Goal: Submit feedback/report problem: Leave review/rating

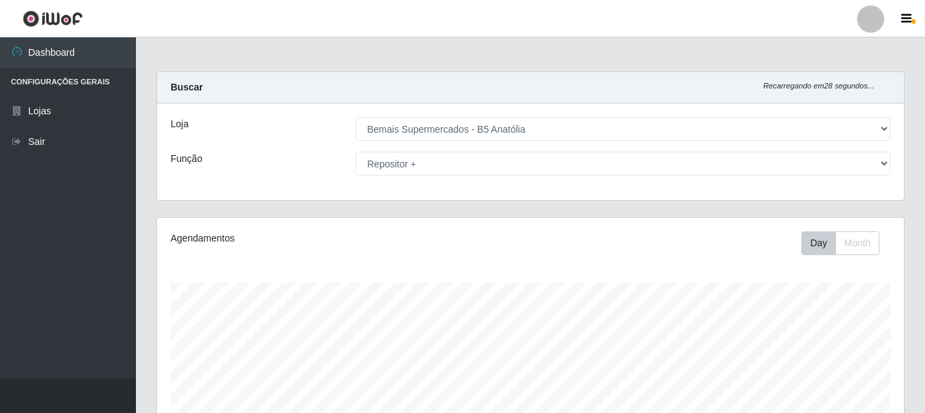
select select "405"
select select "82"
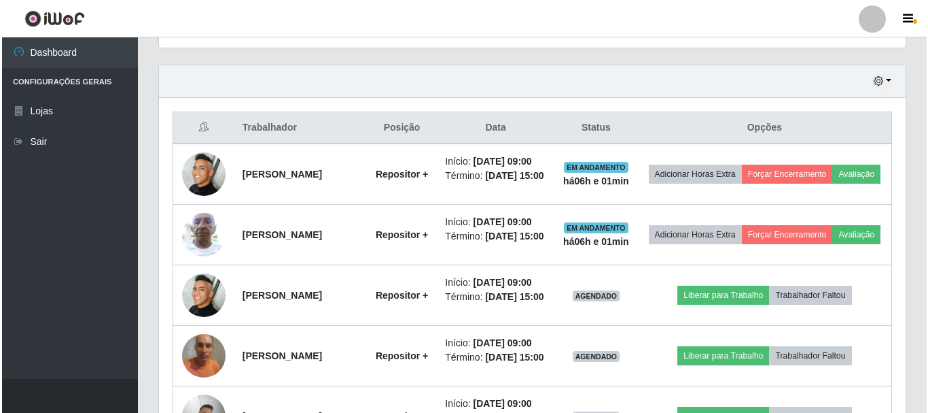
scroll to position [282, 747]
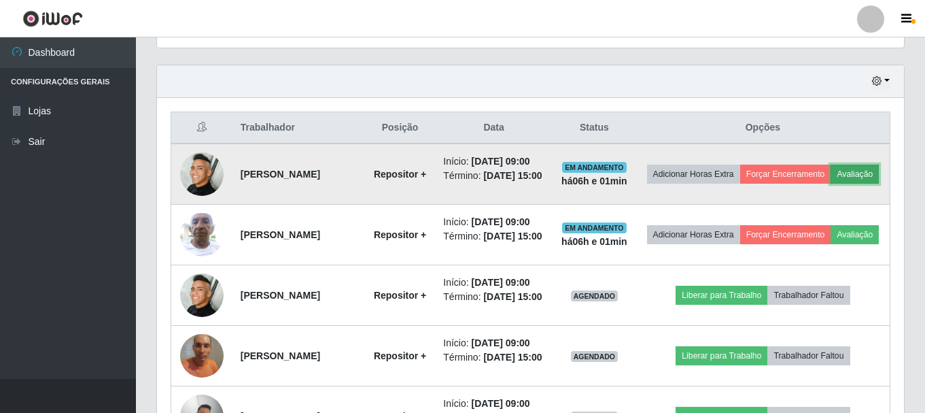
click at [830, 183] on button "Avaliação" at bounding box center [854, 173] width 48 height 19
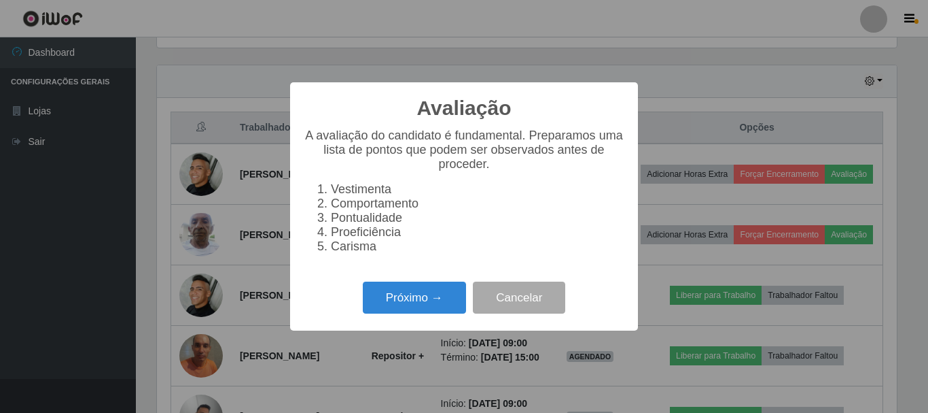
scroll to position [282, 740]
click at [441, 296] on button "Próximo →" at bounding box center [414, 297] width 103 height 32
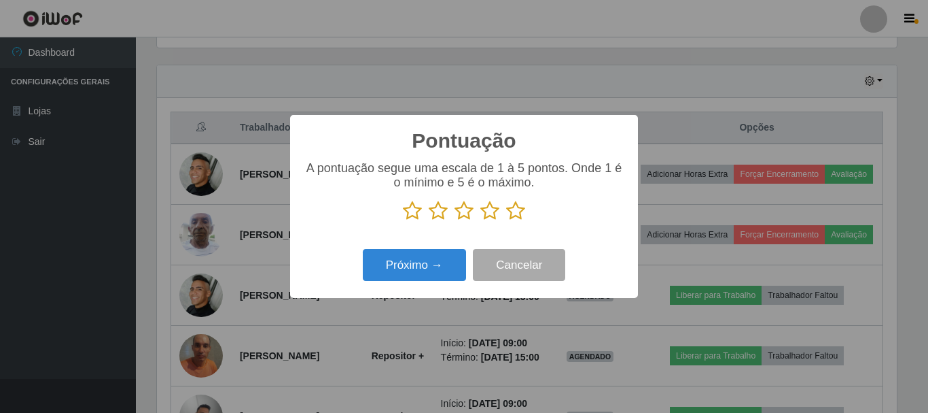
scroll to position [679292, 678834]
click at [519, 208] on icon at bounding box center [515, 210] width 19 height 20
click at [506, 221] on input "radio" at bounding box center [506, 221] width 0 height 0
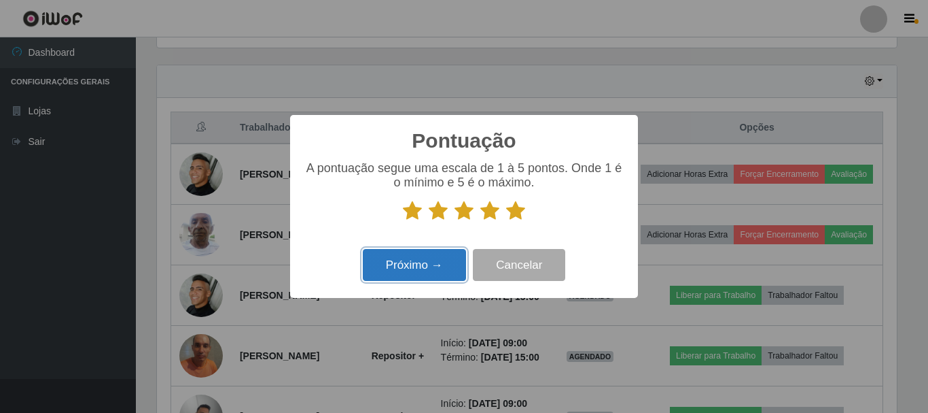
click at [440, 274] on button "Próximo →" at bounding box center [414, 265] width 103 height 32
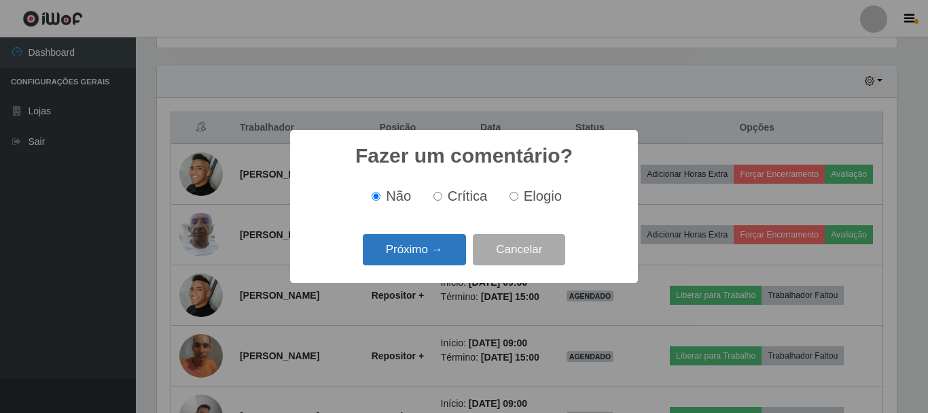
click at [451, 256] on button "Próximo →" at bounding box center [414, 250] width 103 height 32
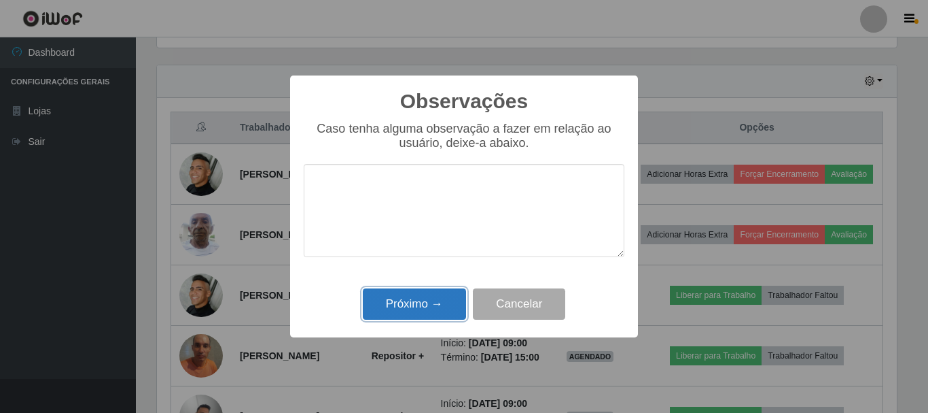
click at [440, 299] on button "Próximo →" at bounding box center [414, 304] width 103 height 32
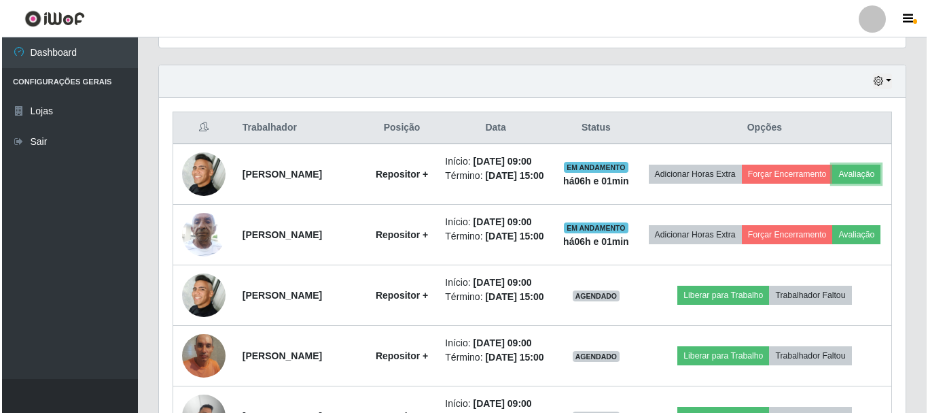
scroll to position [282, 747]
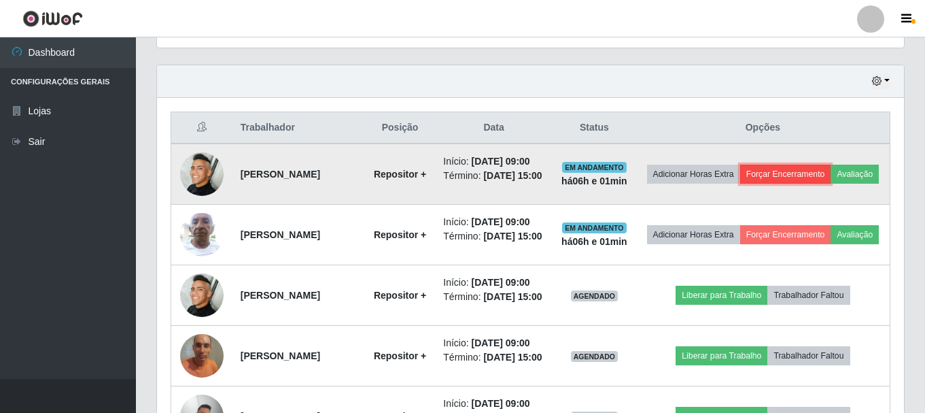
click at [806, 179] on button "Forçar Encerramento" at bounding box center [785, 173] width 91 height 19
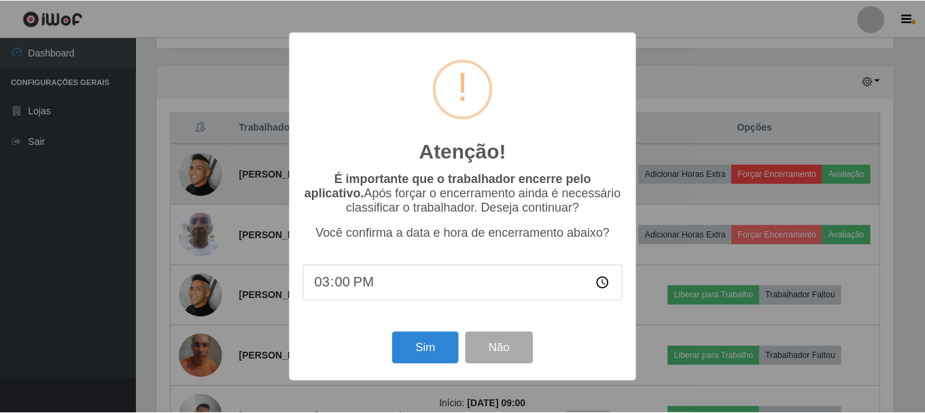
scroll to position [282, 740]
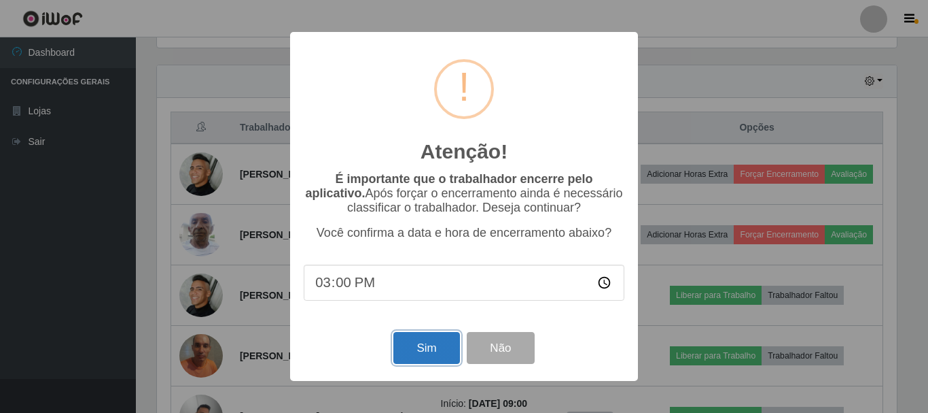
click at [405, 352] on button "Sim" at bounding box center [426, 348] width 66 height 32
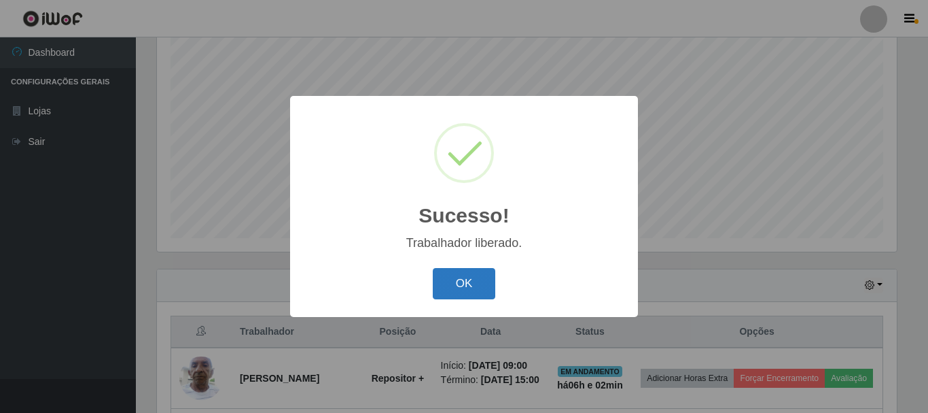
click at [473, 289] on button "OK" at bounding box center [464, 284] width 63 height 32
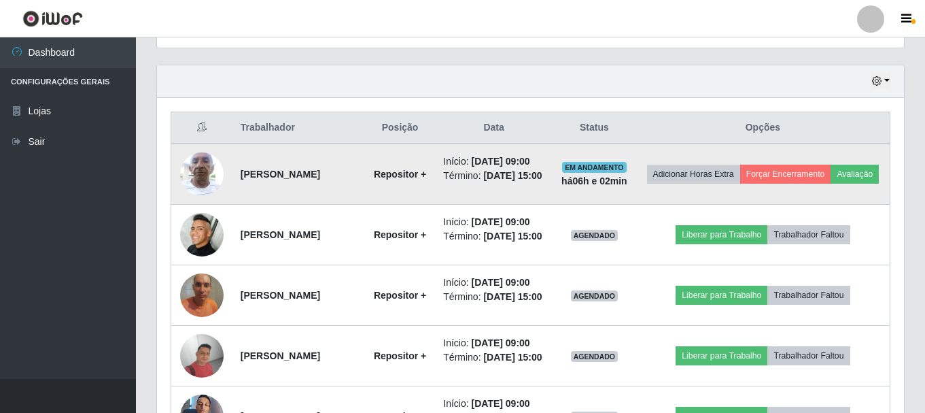
scroll to position [282, 747]
click at [830, 183] on button "Avaliação" at bounding box center [854, 173] width 48 height 19
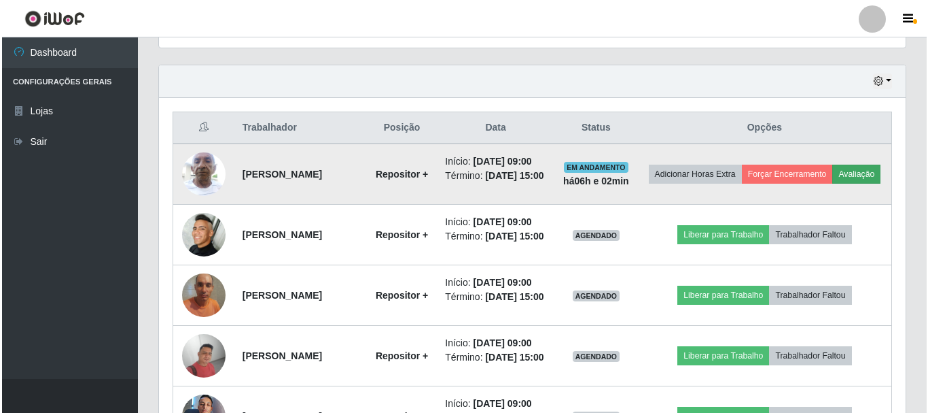
scroll to position [282, 740]
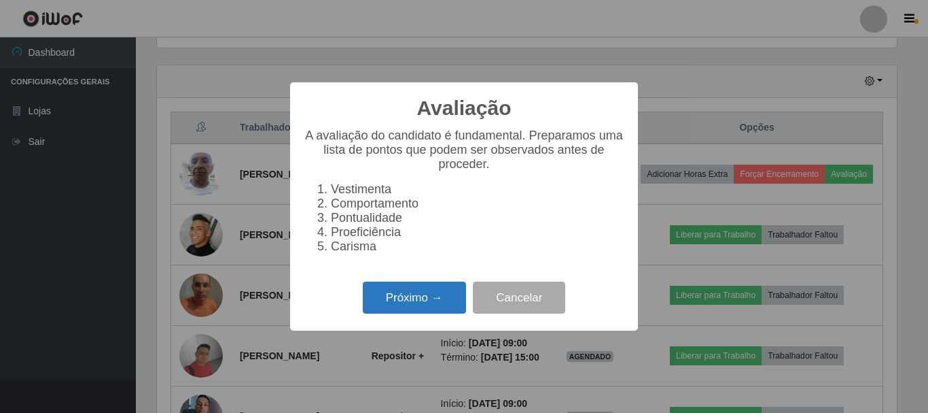
click at [410, 293] on button "Próximo →" at bounding box center [414, 297] width 103 height 32
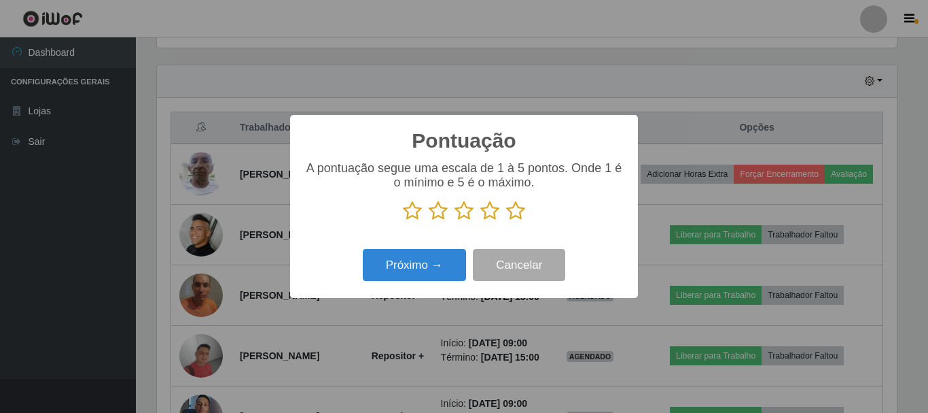
scroll to position [679292, 678834]
click at [521, 210] on icon at bounding box center [515, 210] width 19 height 20
click at [506, 221] on input "radio" at bounding box center [506, 221] width 0 height 0
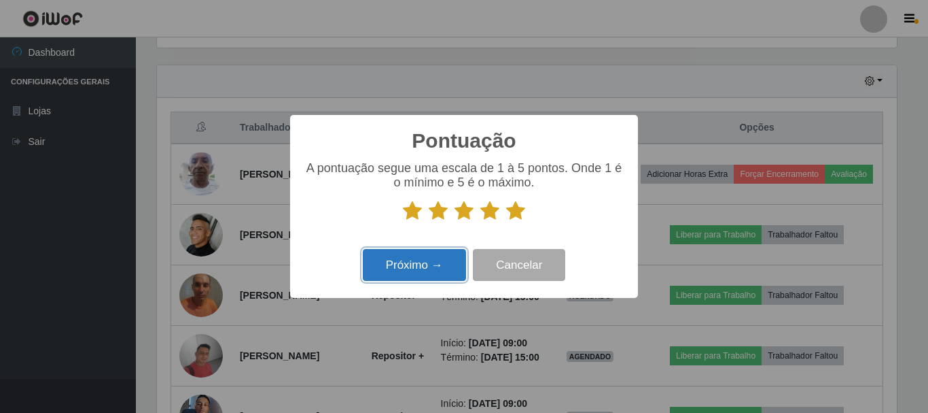
click at [459, 262] on button "Próximo →" at bounding box center [414, 265] width 103 height 32
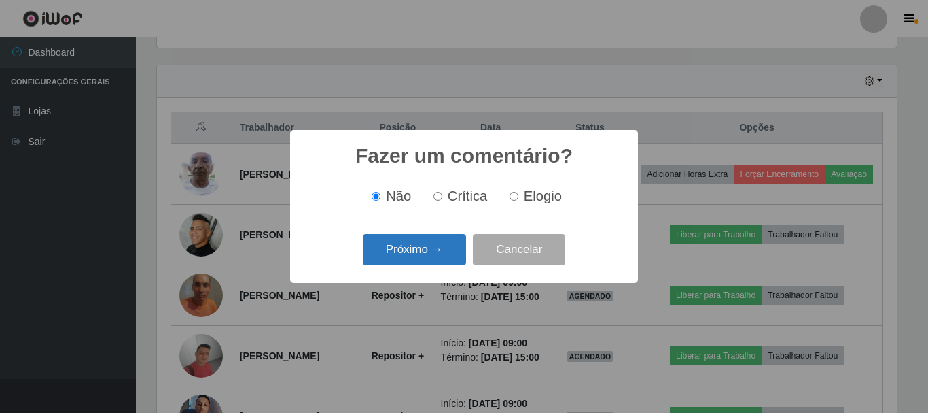
click at [440, 245] on button "Próximo →" at bounding box center [414, 250] width 103 height 32
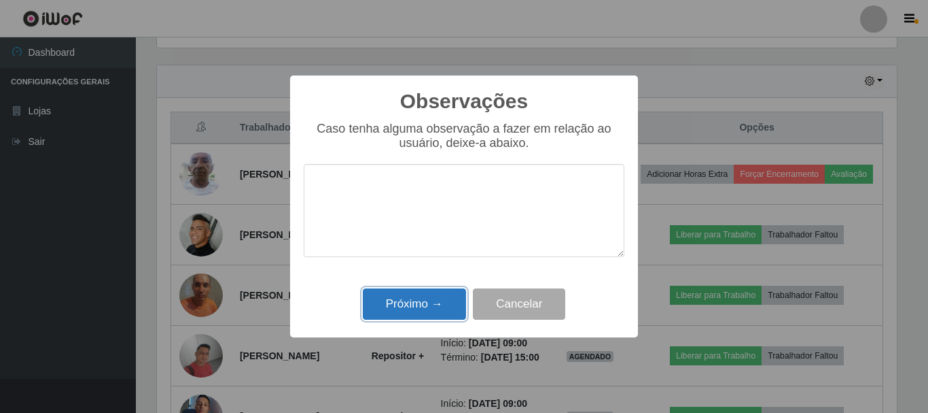
click at [423, 304] on button "Próximo →" at bounding box center [414, 304] width 103 height 32
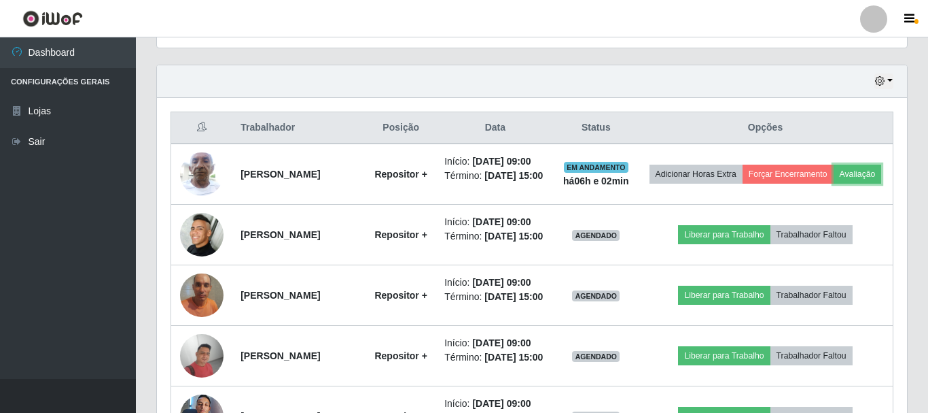
scroll to position [282, 747]
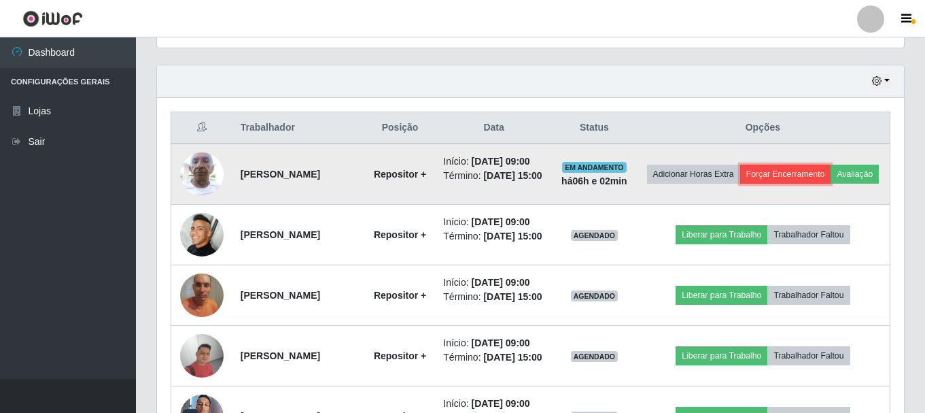
click at [809, 177] on button "Forçar Encerramento" at bounding box center [785, 173] width 91 height 19
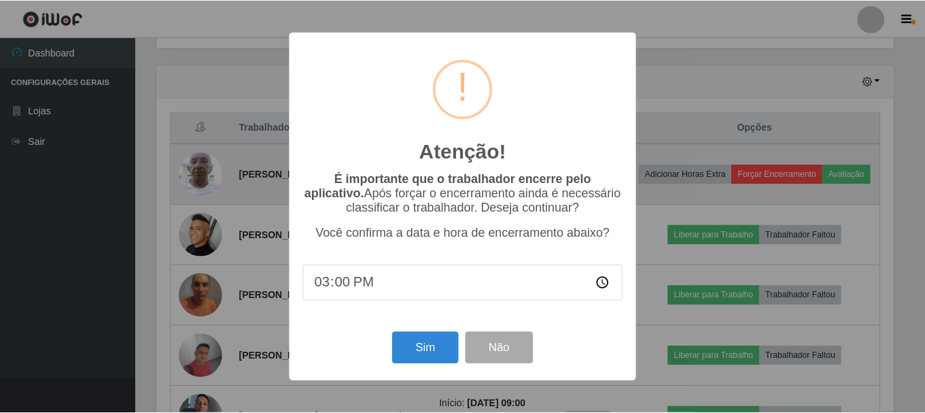
scroll to position [282, 740]
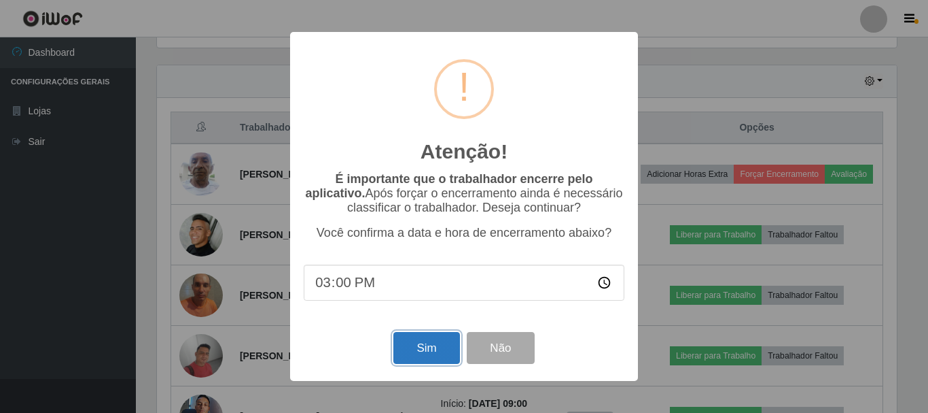
click at [446, 337] on button "Sim" at bounding box center [426, 348] width 66 height 32
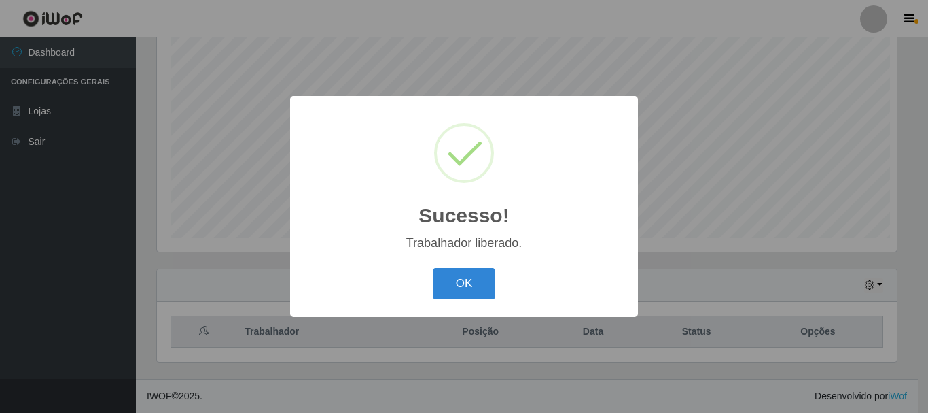
scroll to position [0, 0]
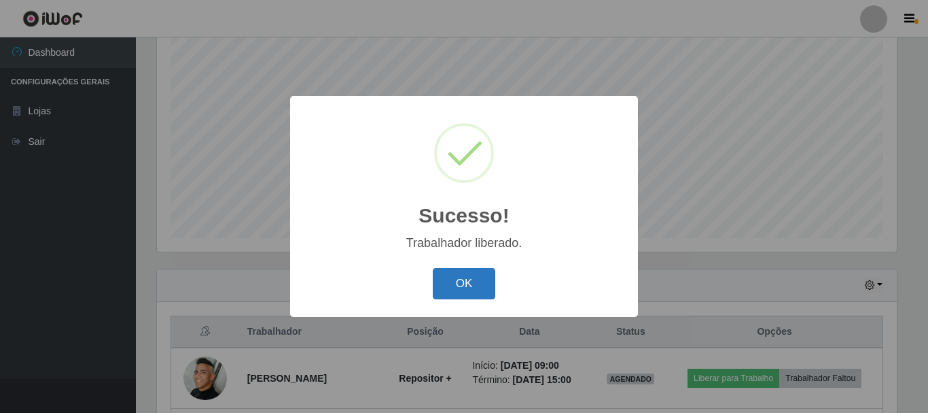
click at [481, 284] on button "OK" at bounding box center [464, 284] width 63 height 32
